Goal: Task Accomplishment & Management: Manage account settings

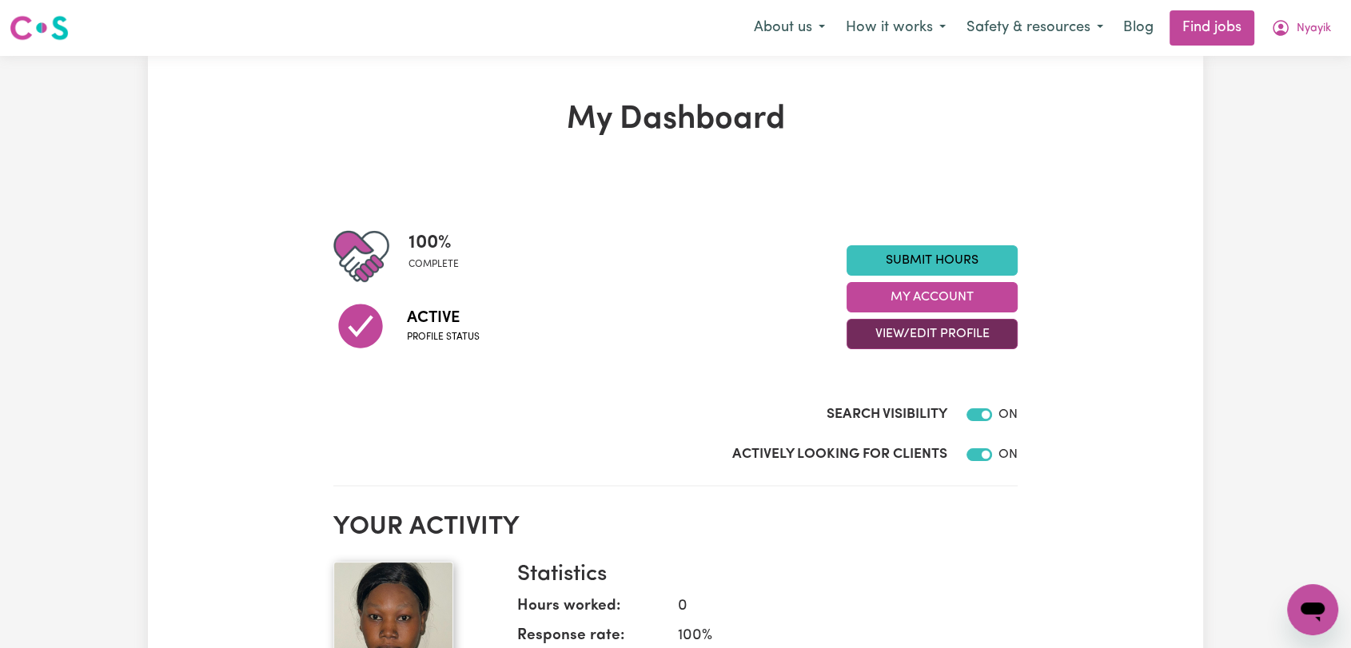
click at [919, 330] on button "View/Edit Profile" at bounding box center [931, 334] width 171 height 30
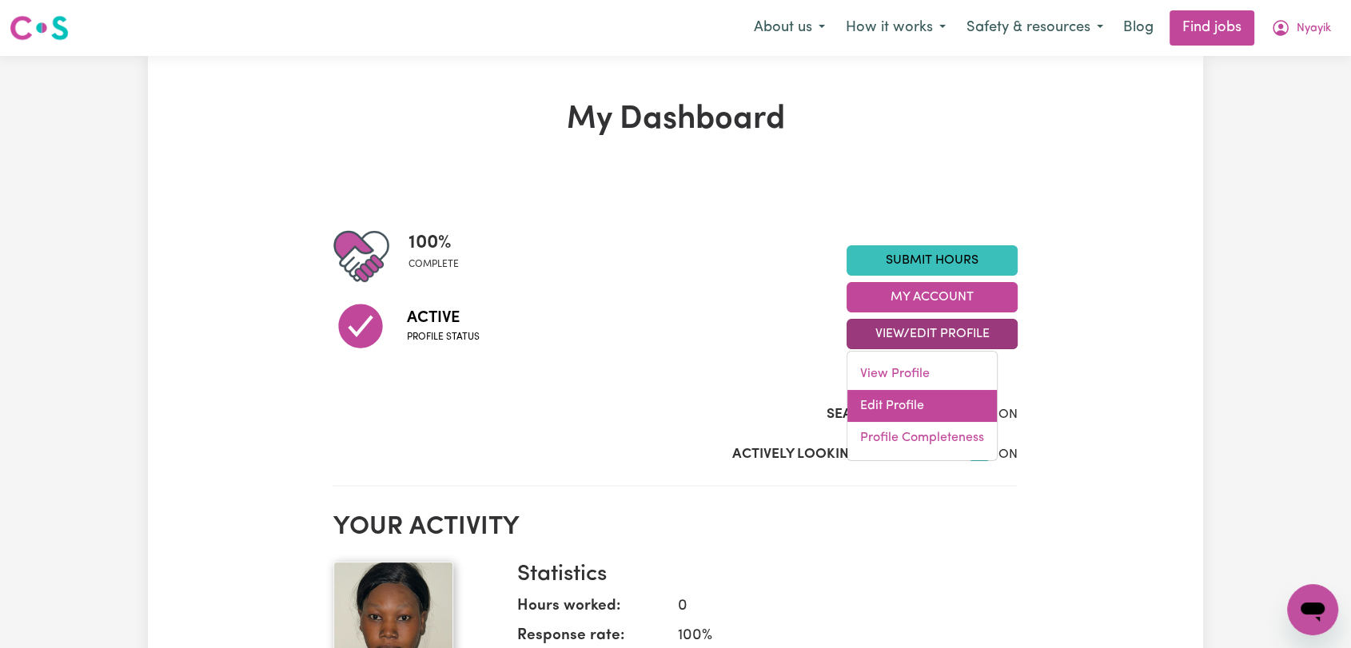
click at [934, 415] on link "Edit Profile" at bounding box center [921, 406] width 149 height 32
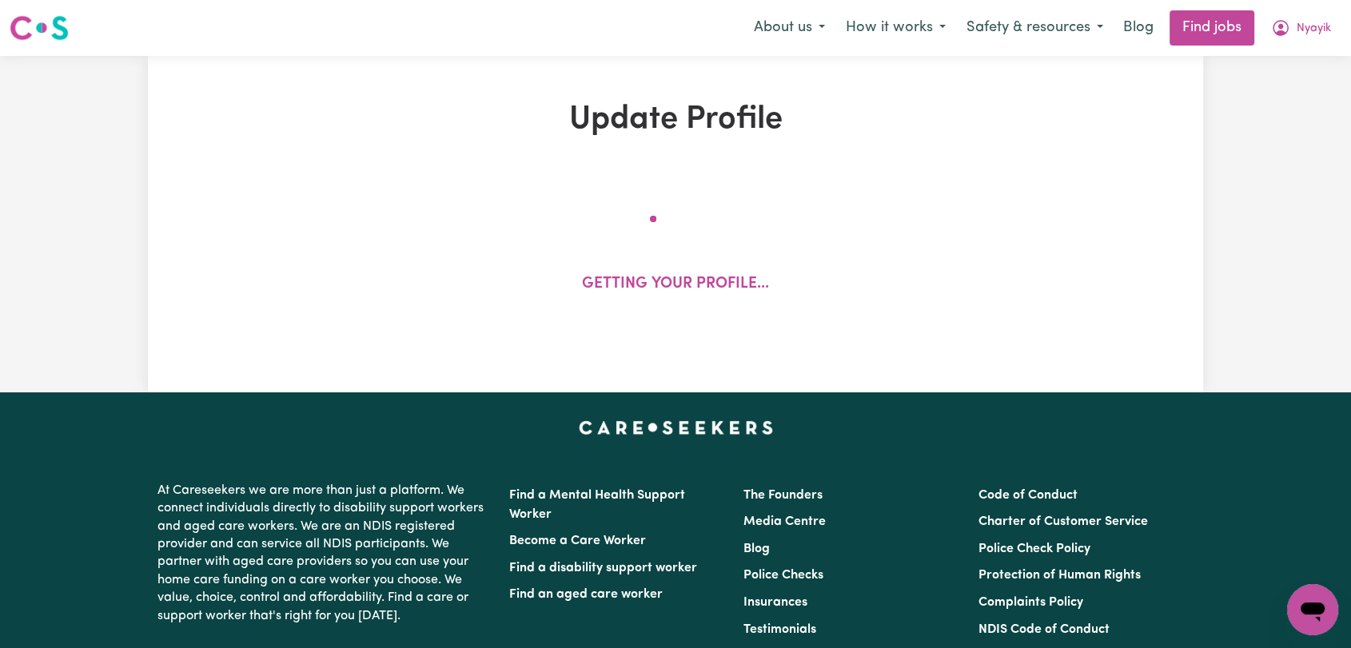
select select "[DEMOGRAPHIC_DATA]"
select select "[DEMOGRAPHIC_DATA] Citizen"
select select "Studying a healthcare related degree or qualification"
select select "45"
select select "60"
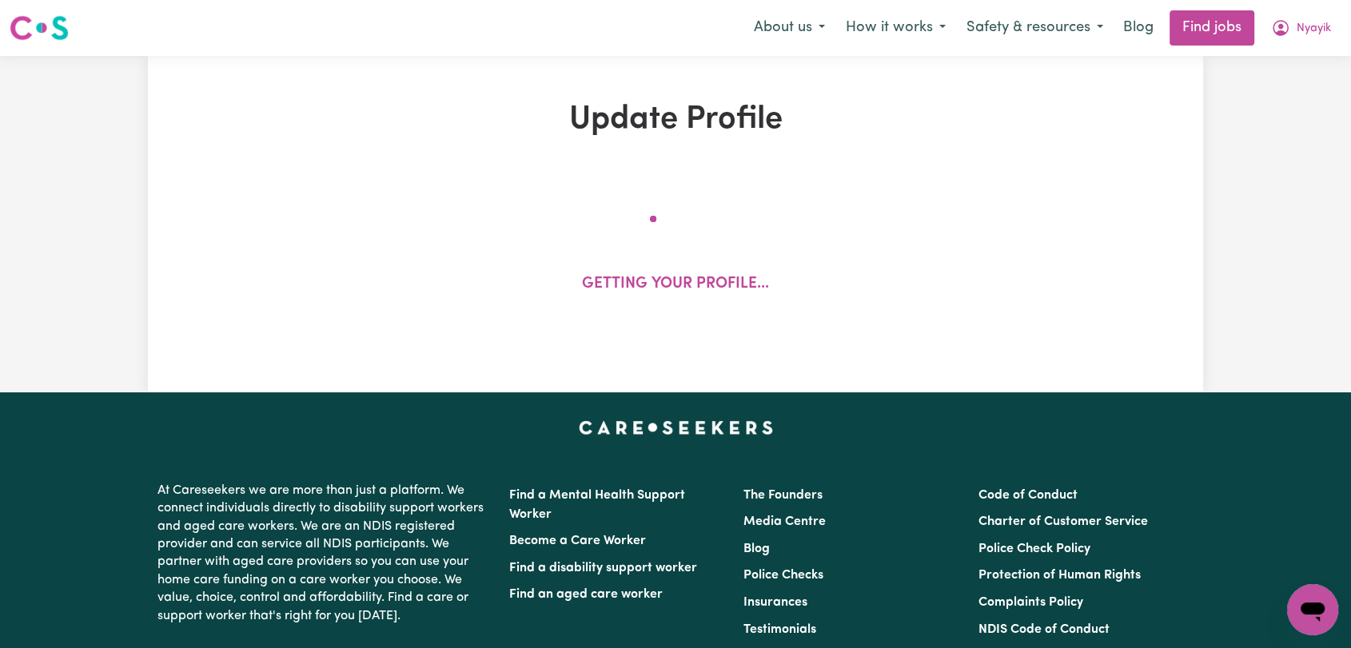
select select "75"
select select "86"
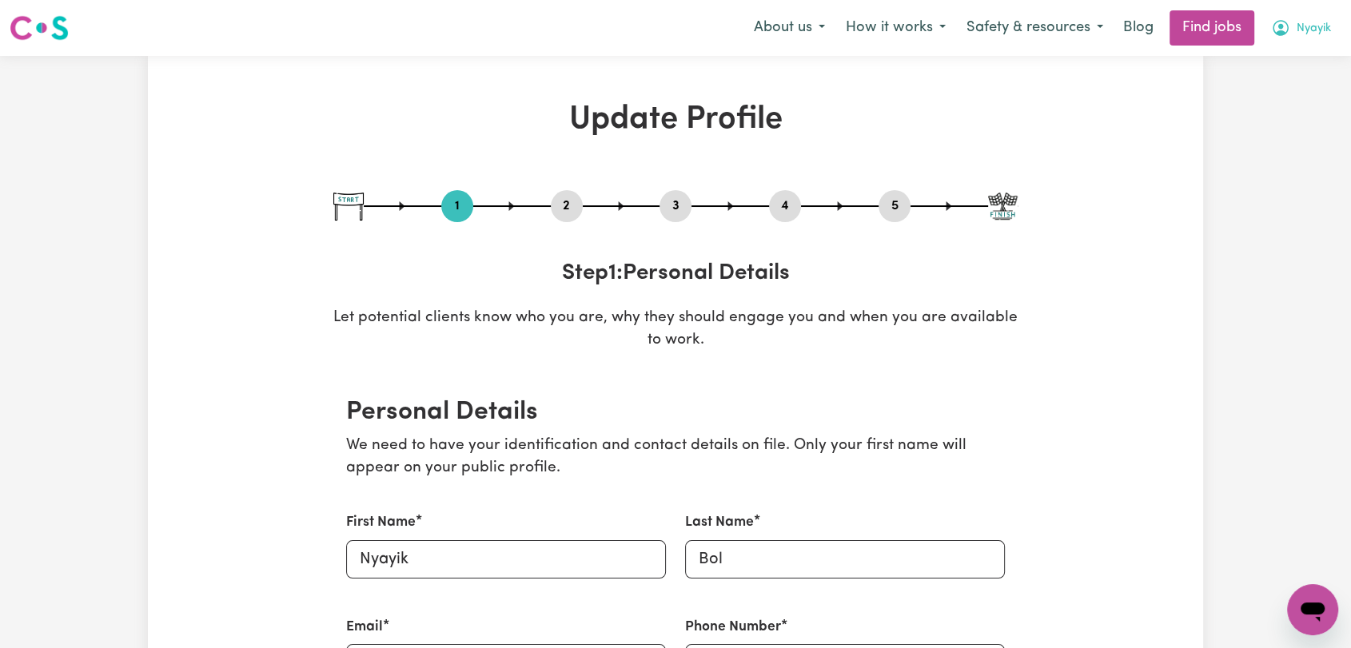
click at [1305, 34] on span "Nyayik" at bounding box center [1313, 29] width 34 height 18
click at [1246, 117] on link "Logout" at bounding box center [1277, 122] width 126 height 30
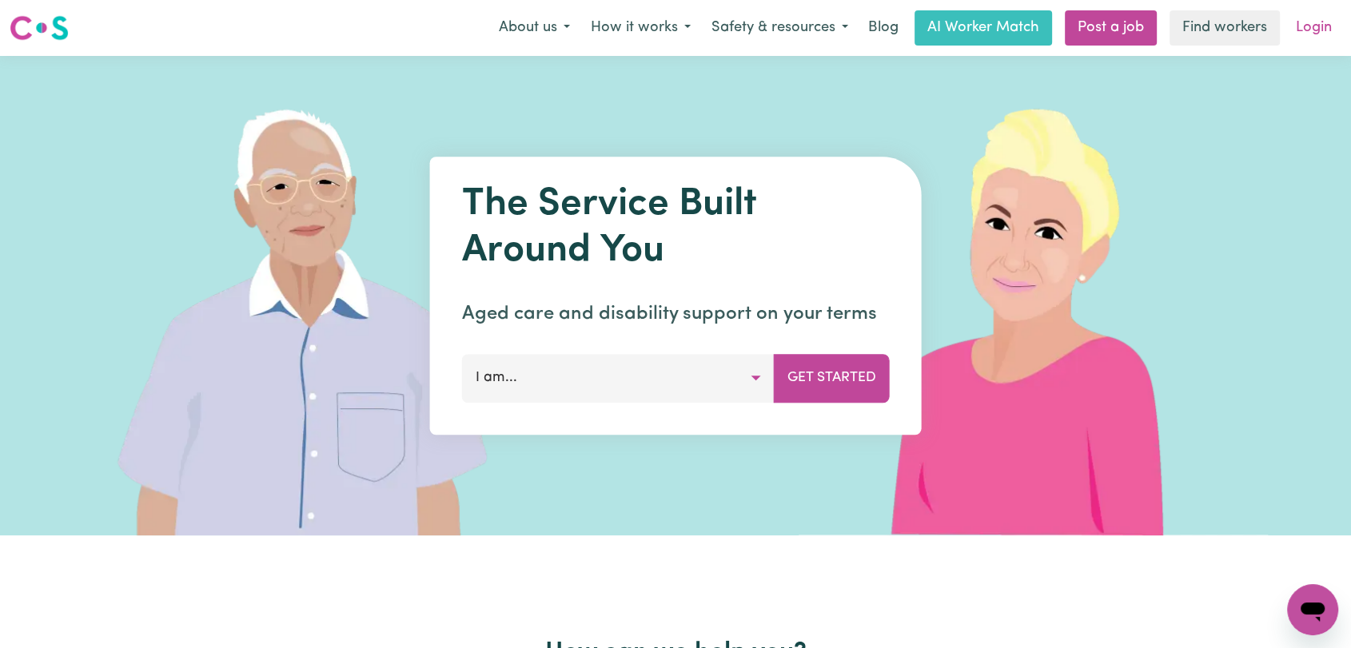
click at [1311, 32] on link "Login" at bounding box center [1313, 27] width 55 height 35
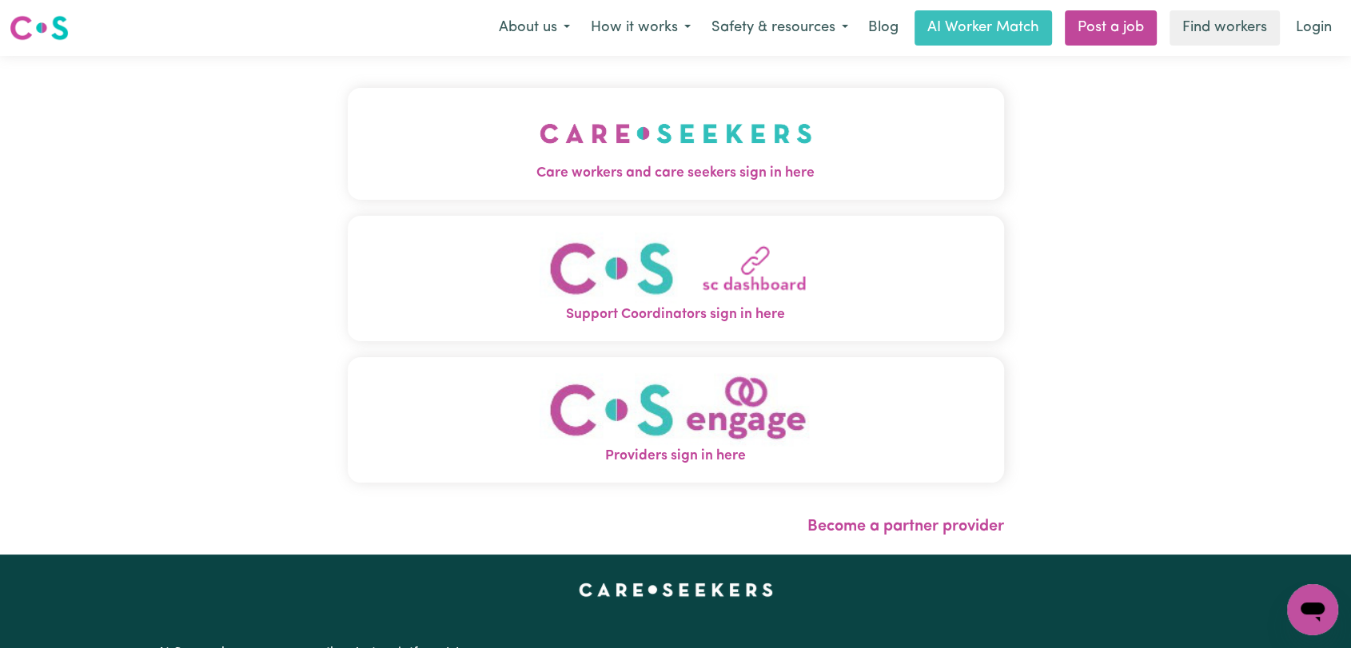
click at [580, 165] on span "Care workers and care seekers sign in here" at bounding box center [676, 173] width 656 height 21
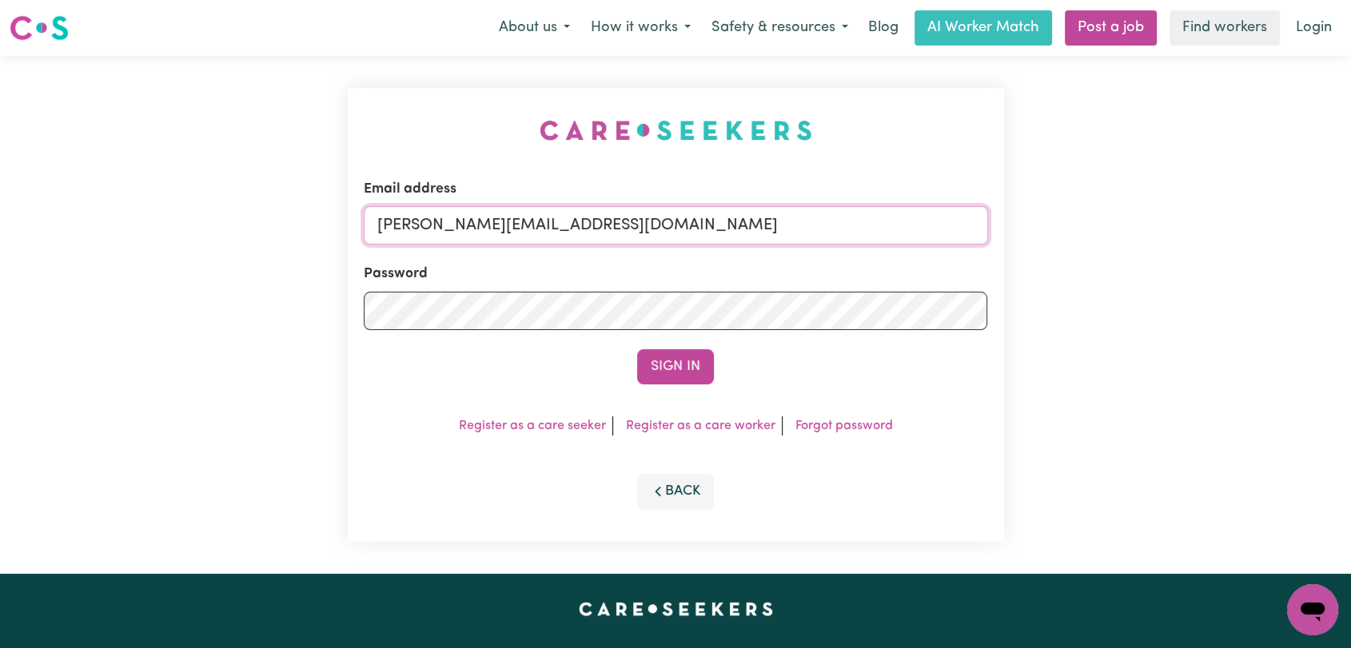
click at [658, 236] on input "[PERSON_NAME][EMAIL_ADDRESS][DOMAIN_NAME]" at bounding box center [676, 225] width 624 height 38
type input "[EMAIL_ADDRESS][DOMAIN_NAME]"
click at [675, 372] on button "Sign In" at bounding box center [675, 366] width 77 height 35
